Goal: Task Accomplishment & Management: Use online tool/utility

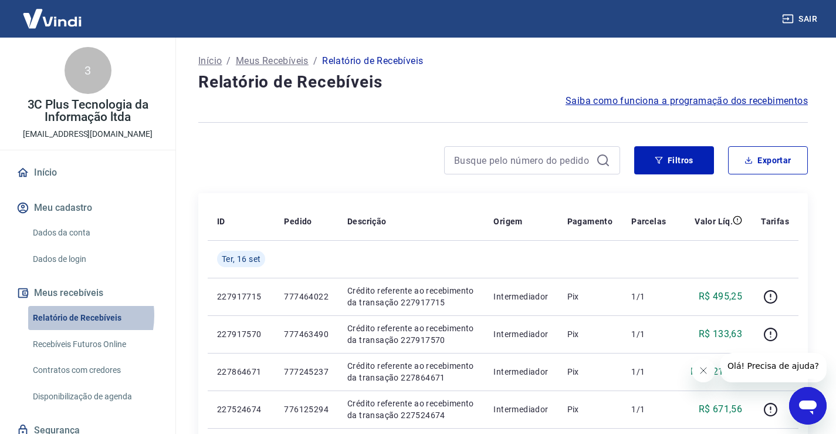
click at [65, 315] on link "Relatório de Recebíveis" at bounding box center [94, 318] width 133 height 24
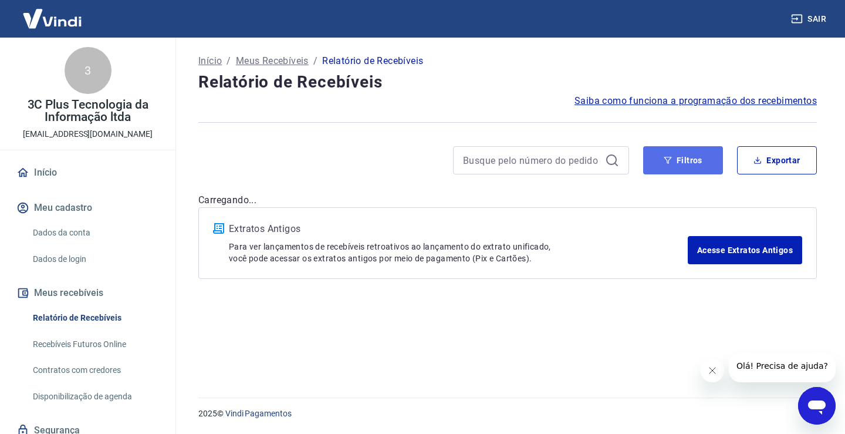
click at [687, 165] on button "Filtros" at bounding box center [683, 160] width 80 height 28
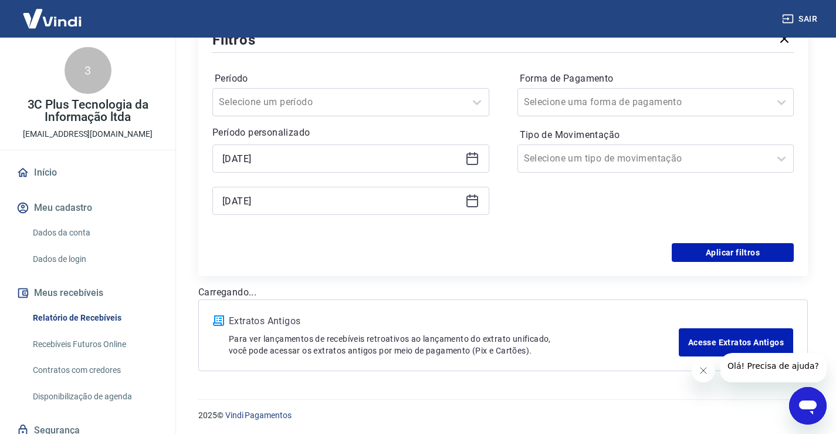
scroll to position [170, 0]
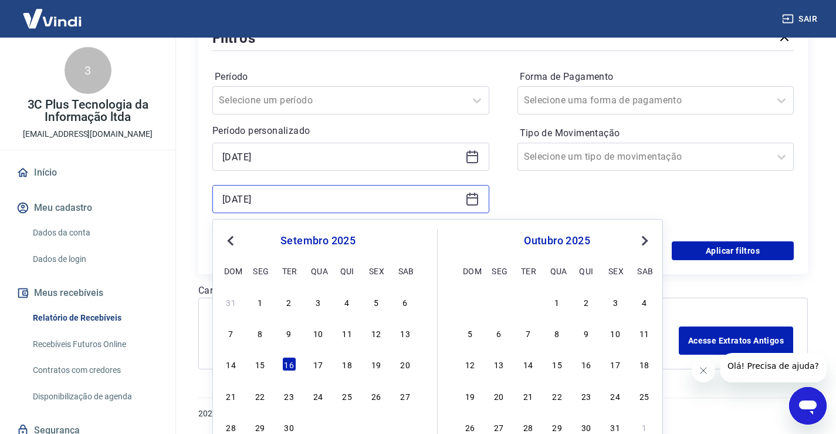
click at [264, 192] on input "[DATE]" at bounding box center [341, 199] width 238 height 18
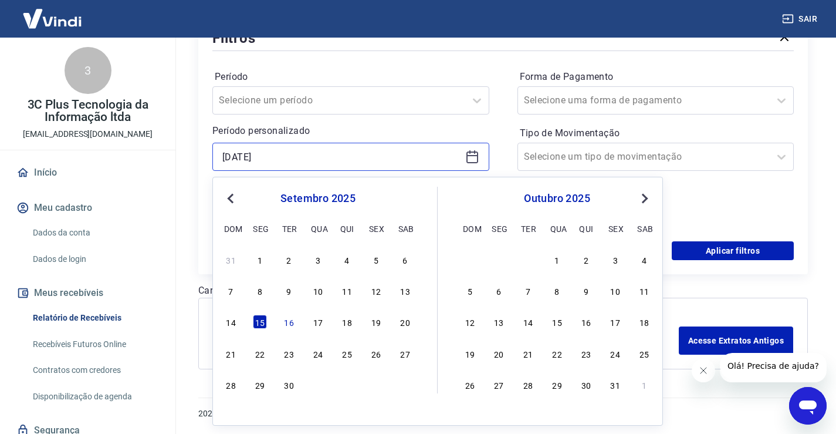
click at [256, 147] on div "[DATE]" at bounding box center [350, 157] width 277 height 28
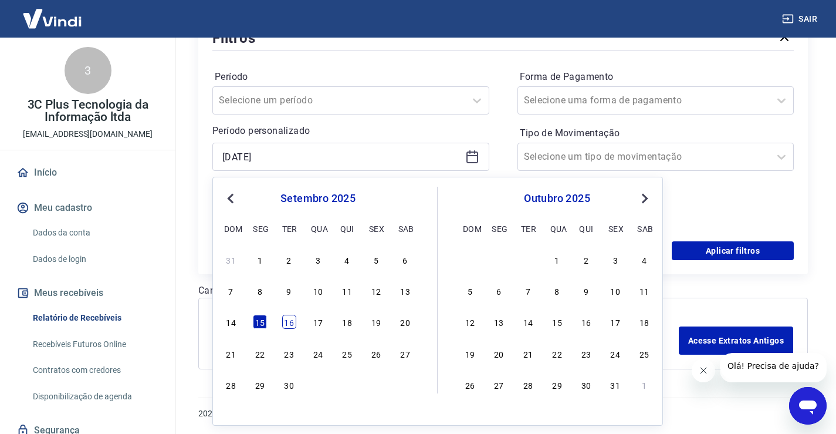
click at [282, 327] on div "14 15 16 17 18 19 20" at bounding box center [317, 321] width 191 height 17
click at [289, 321] on div "16" at bounding box center [289, 321] width 14 height 14
type input "[DATE]"
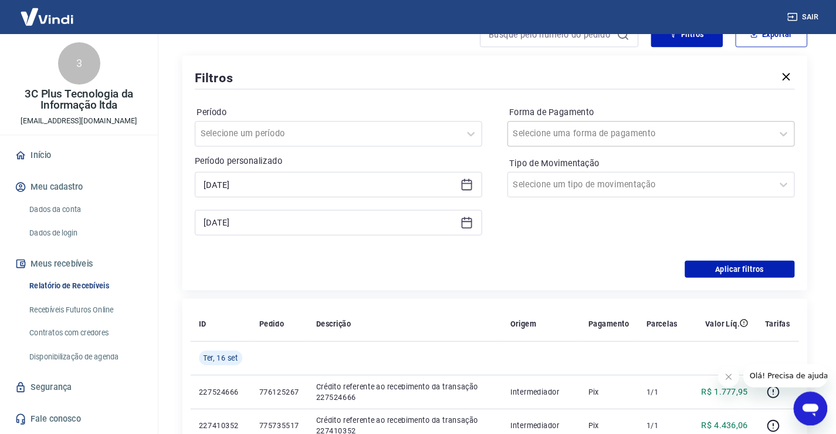
scroll to position [123, 0]
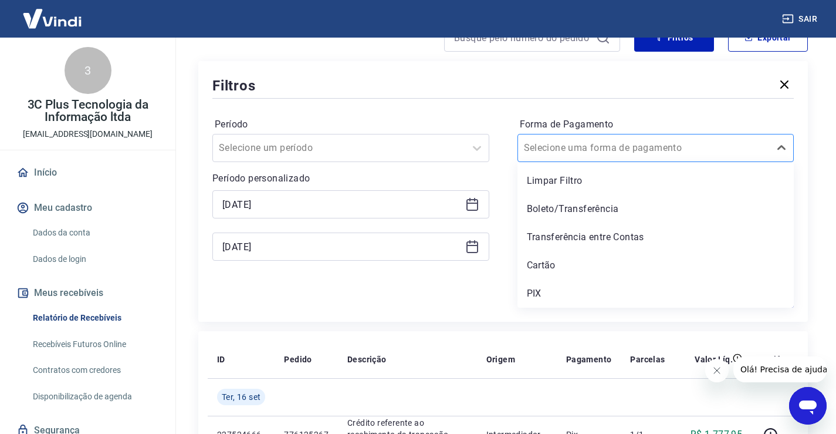
click at [654, 152] on div at bounding box center [644, 148] width 241 height 16
click at [550, 290] on div "PIX" at bounding box center [656, 293] width 277 height 23
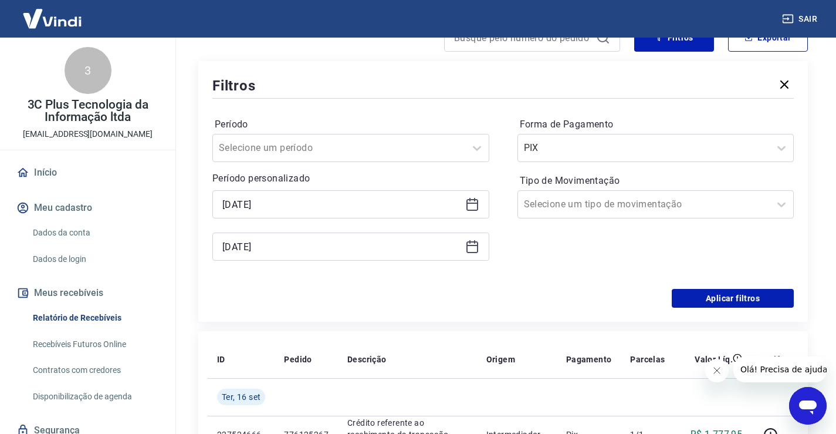
click at [551, 279] on div "Período Selecione um período Período personalizado Selected date: [DATE] [DATE]…" at bounding box center [502, 195] width 581 height 188
drag, startPoint x: 690, startPoint y: 297, endPoint x: 613, endPoint y: 305, distance: 77.2
click at [689, 297] on button "Aplicar filtros" at bounding box center [733, 298] width 122 height 19
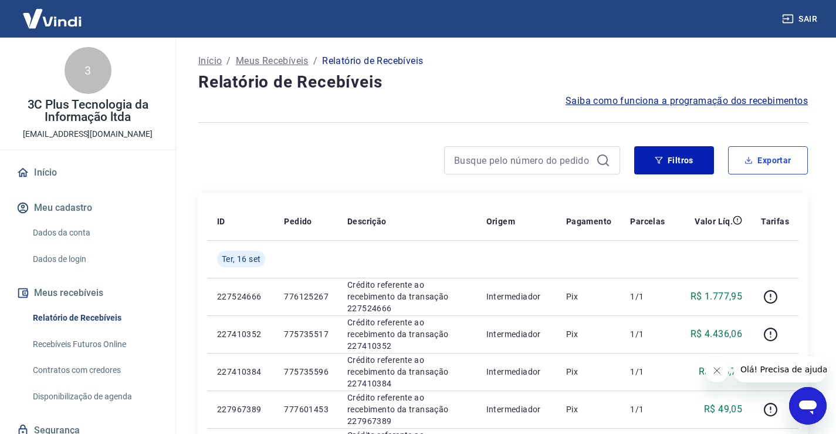
drag, startPoint x: 799, startPoint y: 159, endPoint x: 769, endPoint y: 165, distance: 30.6
click at [799, 158] on button "Exportar" at bounding box center [768, 160] width 80 height 28
type input "[DATE]"
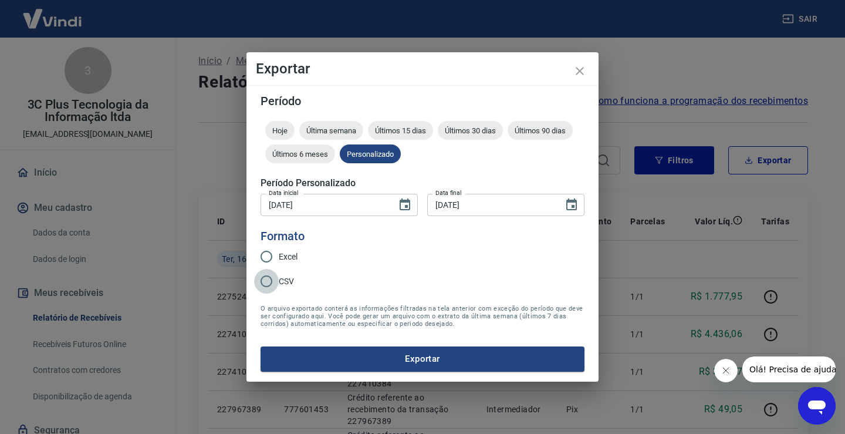
click at [272, 278] on input "CSV" at bounding box center [266, 281] width 25 height 25
radio input "true"
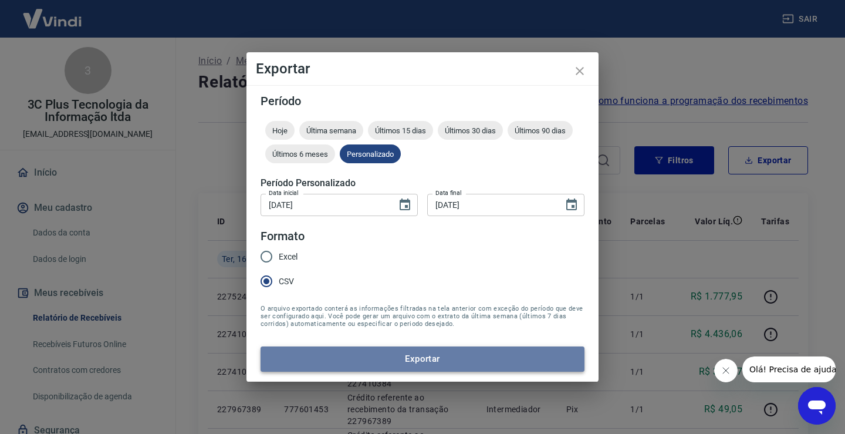
click at [339, 352] on button "Exportar" at bounding box center [423, 358] width 324 height 25
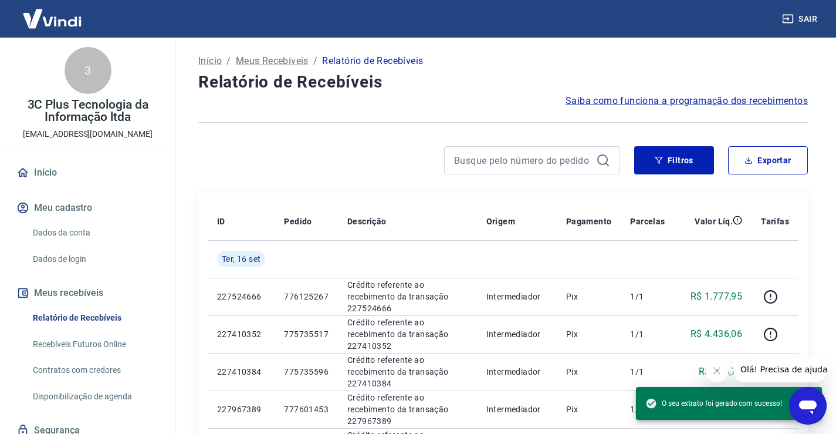
click at [716, 371] on icon "Fechar mensagem da empresa" at bounding box center [716, 370] width 9 height 9
